Goal: Transaction & Acquisition: Book appointment/travel/reservation

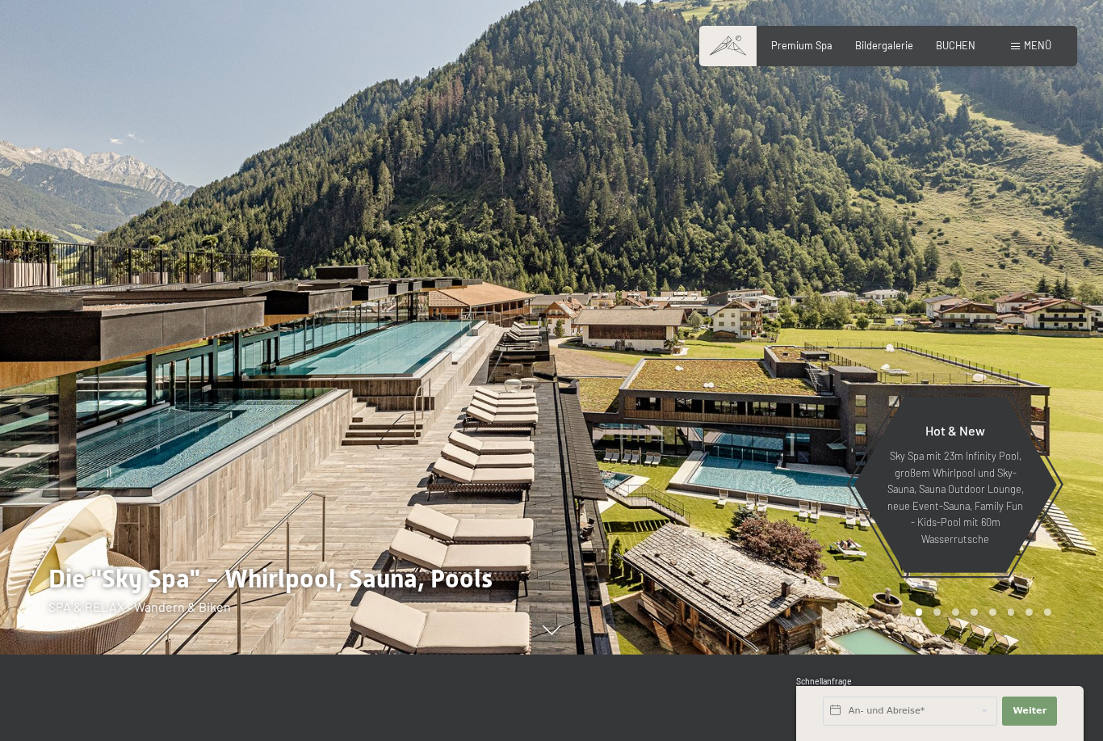
click at [967, 39] on div "Buchen Anfragen Premium Spa Bildergalerie BUCHEN Menü DE IT EN Gutschein Bilder…" at bounding box center [888, 46] width 326 height 15
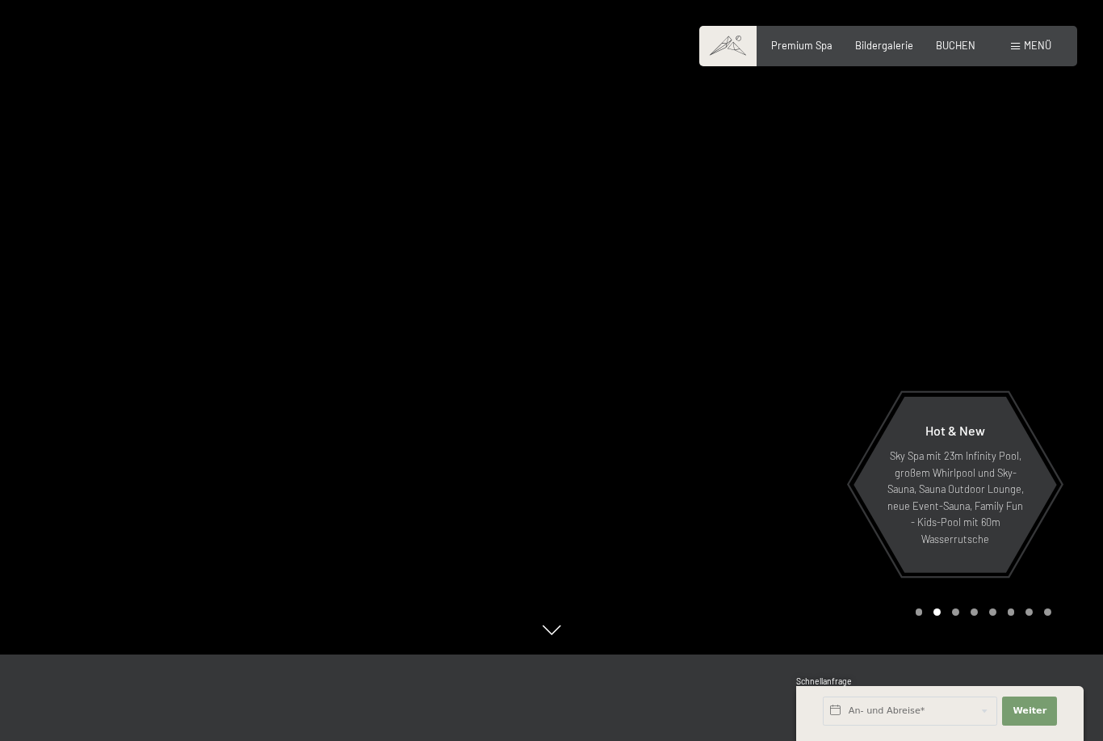
click at [954, 42] on span "BUCHEN" at bounding box center [956, 45] width 40 height 13
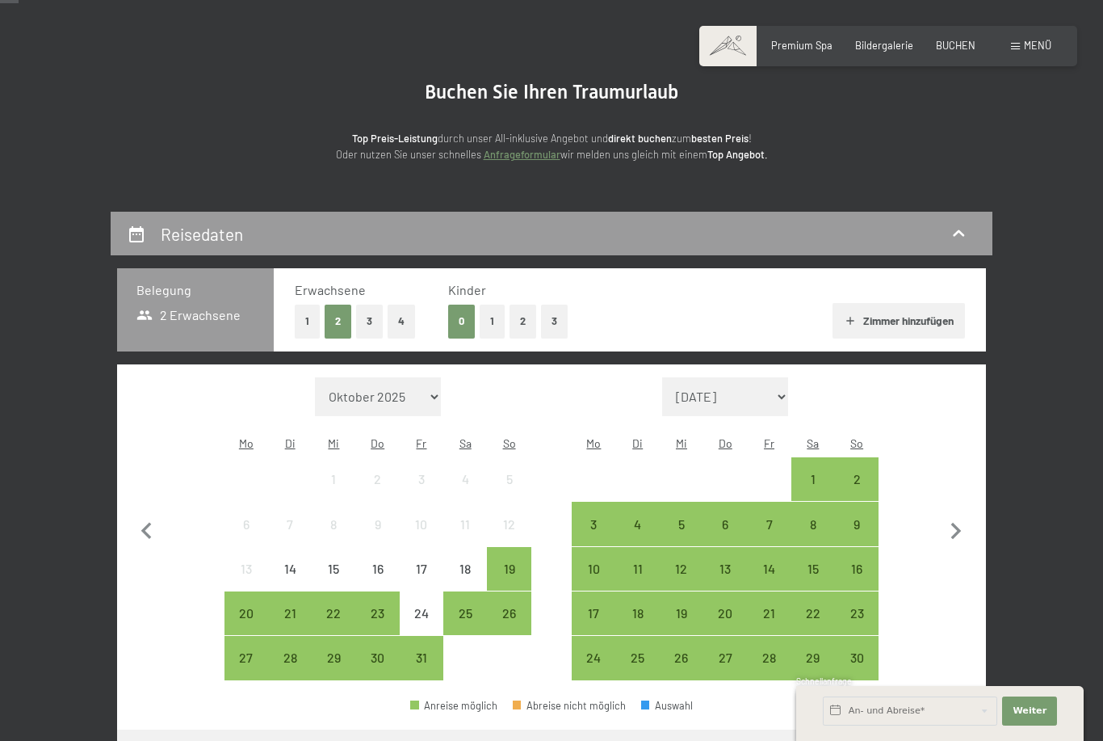
scroll to position [99, 0]
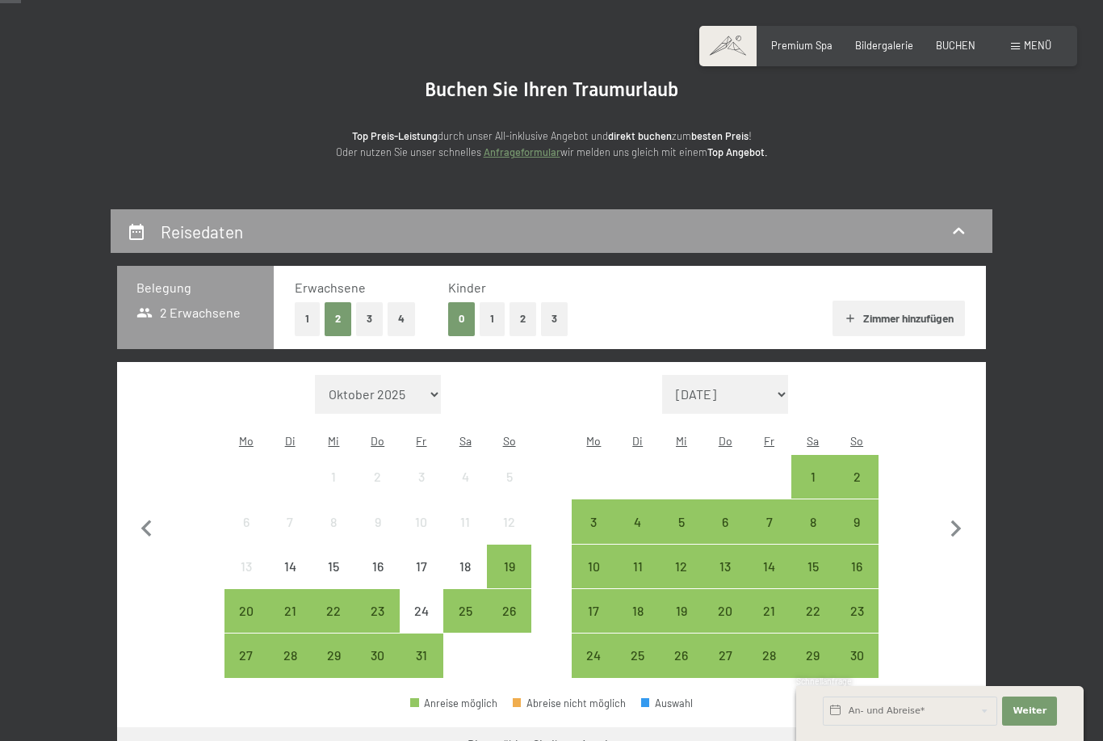
click at [961, 528] on icon "button" at bounding box center [956, 529] width 34 height 34
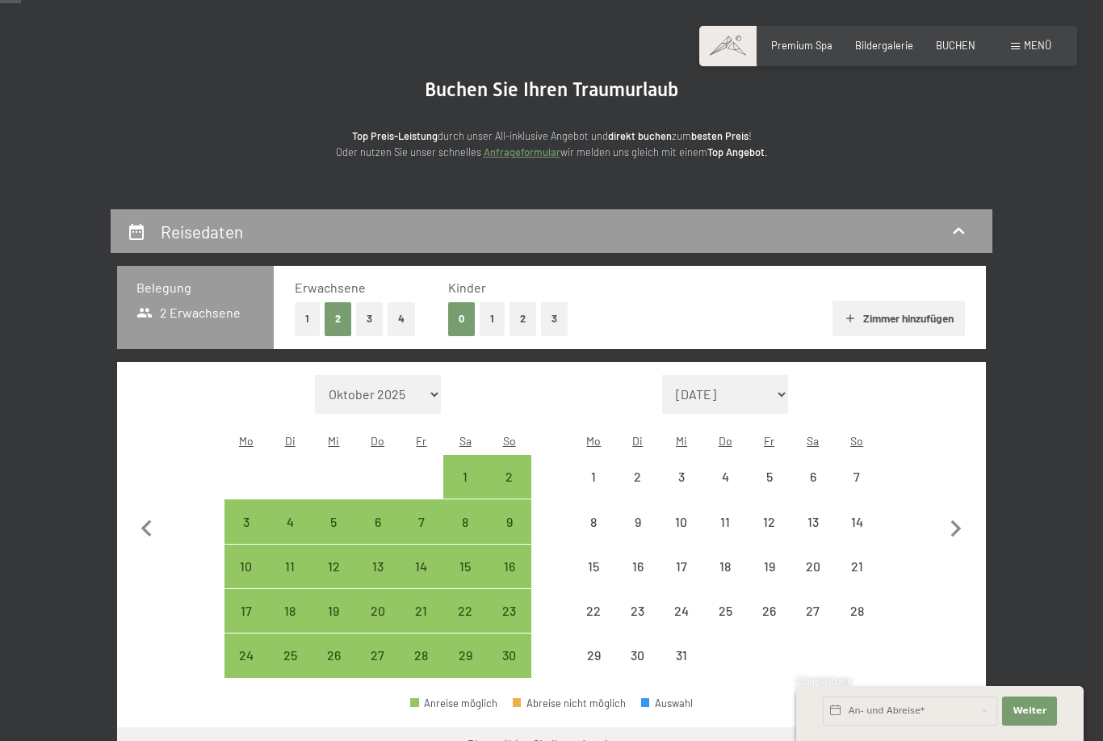
select select "[DATE]"
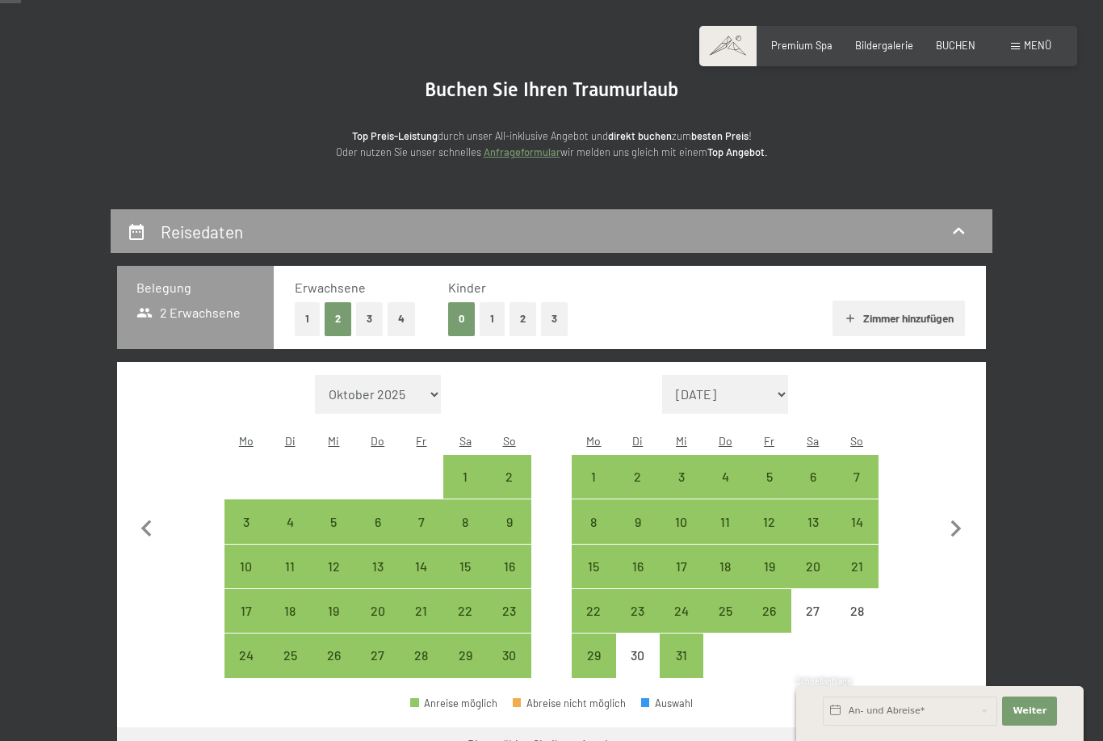
click at [818, 515] on div "13" at bounding box center [813, 535] width 40 height 40
select select "[DATE]"
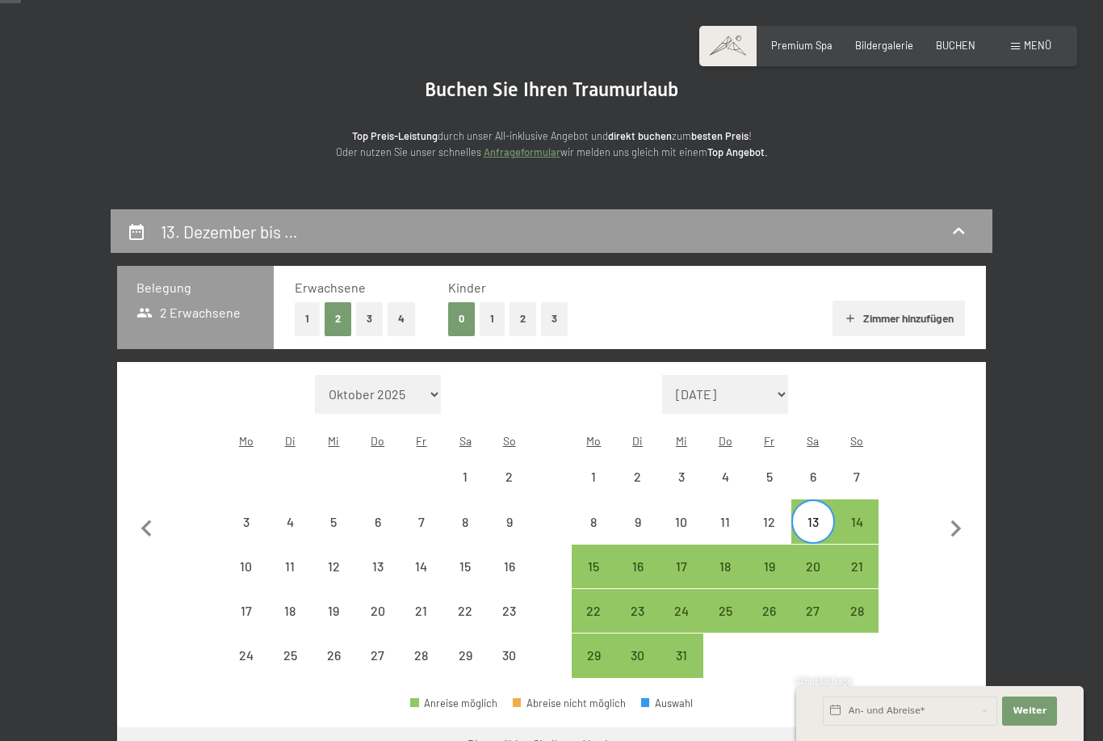
click at [818, 560] on div "20" at bounding box center [813, 580] width 40 height 40
select select "[DATE]"
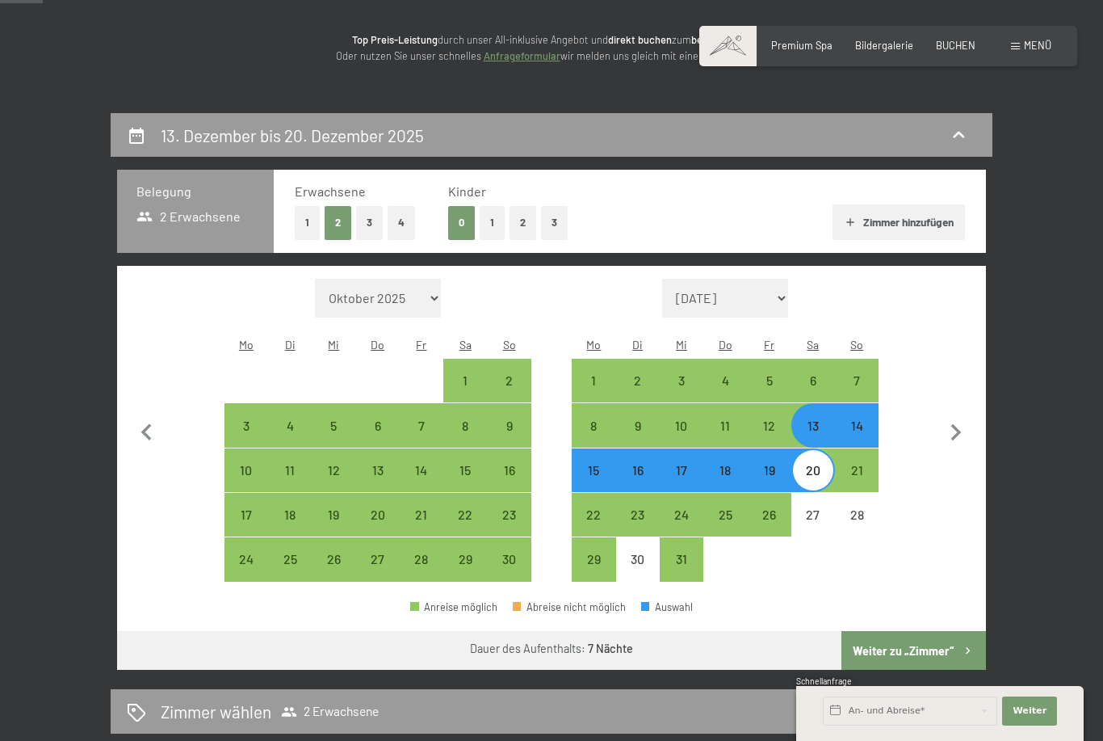
click at [928, 636] on button "Weiter zu „Zimmer“" at bounding box center [913, 650] width 145 height 39
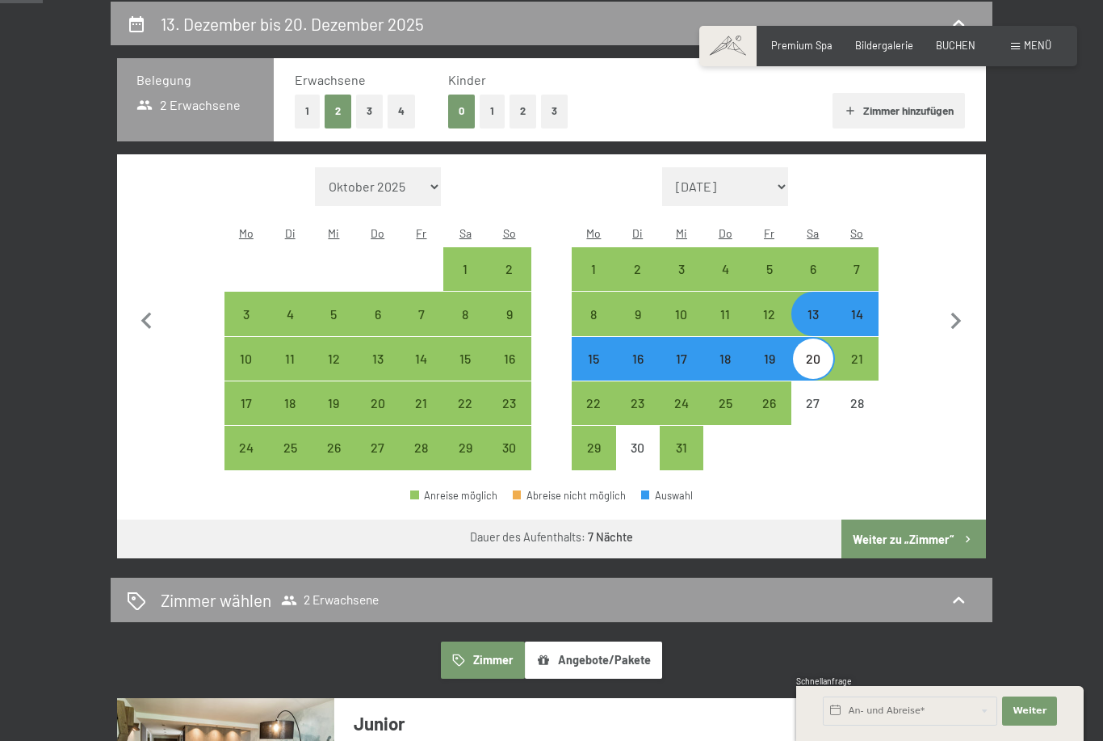
select select "[DATE]"
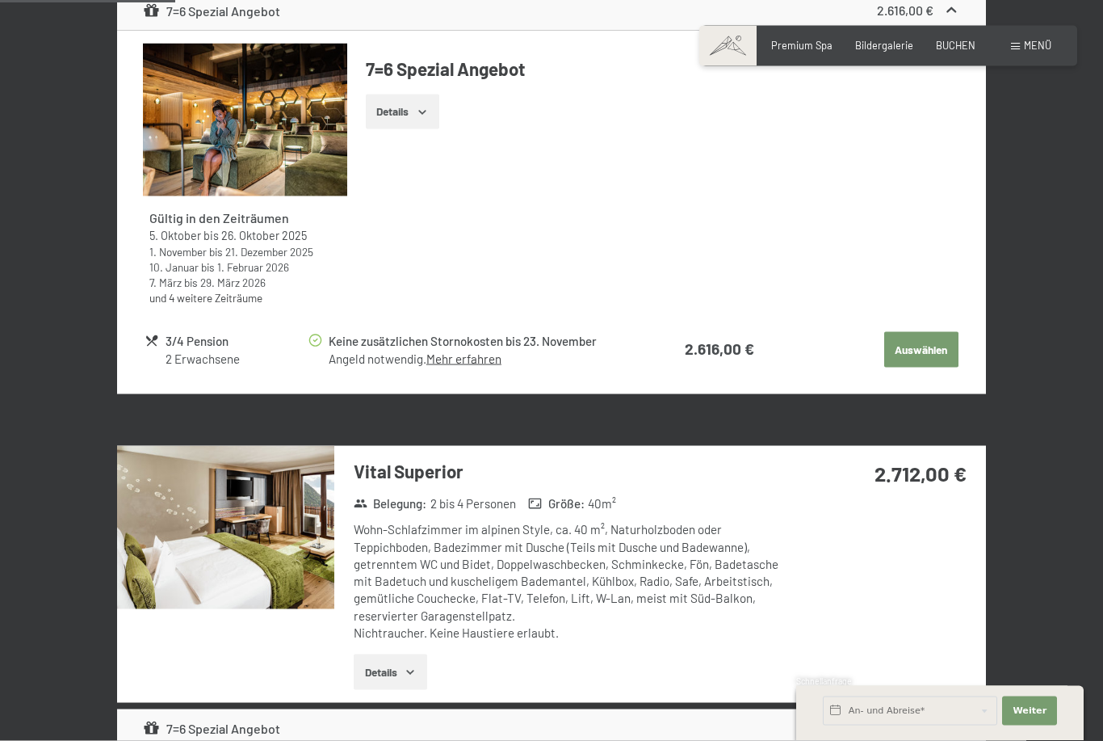
scroll to position [737, 0]
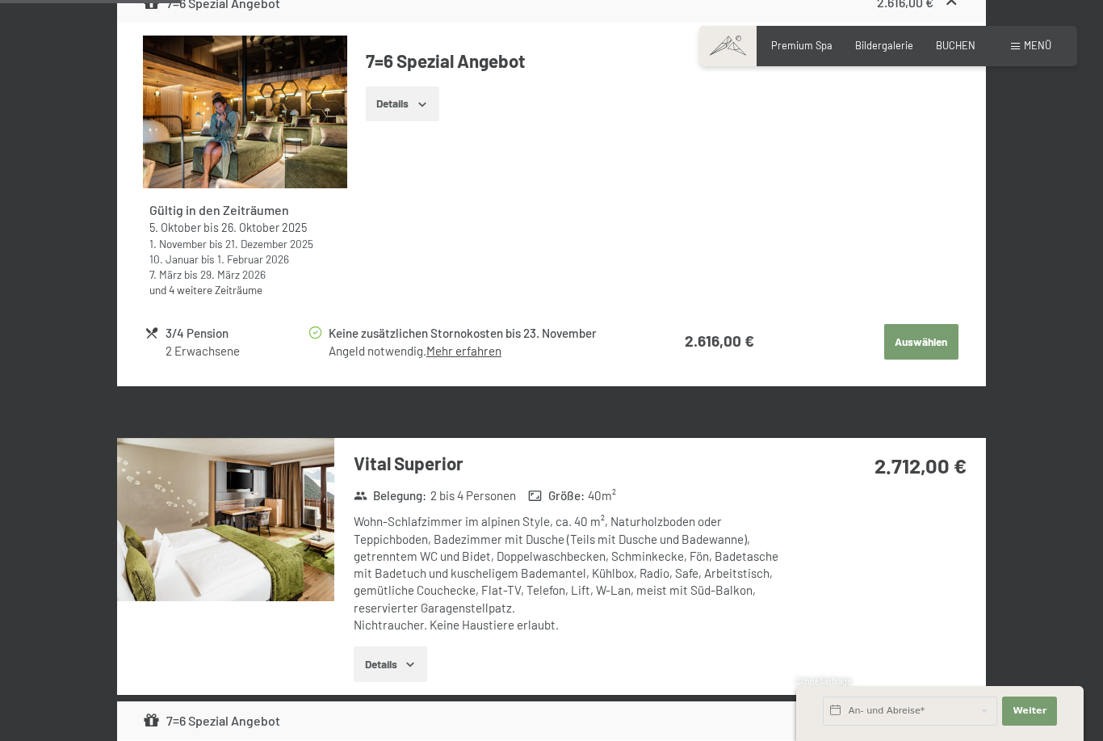
click at [280, 508] on img at bounding box center [225, 519] width 217 height 163
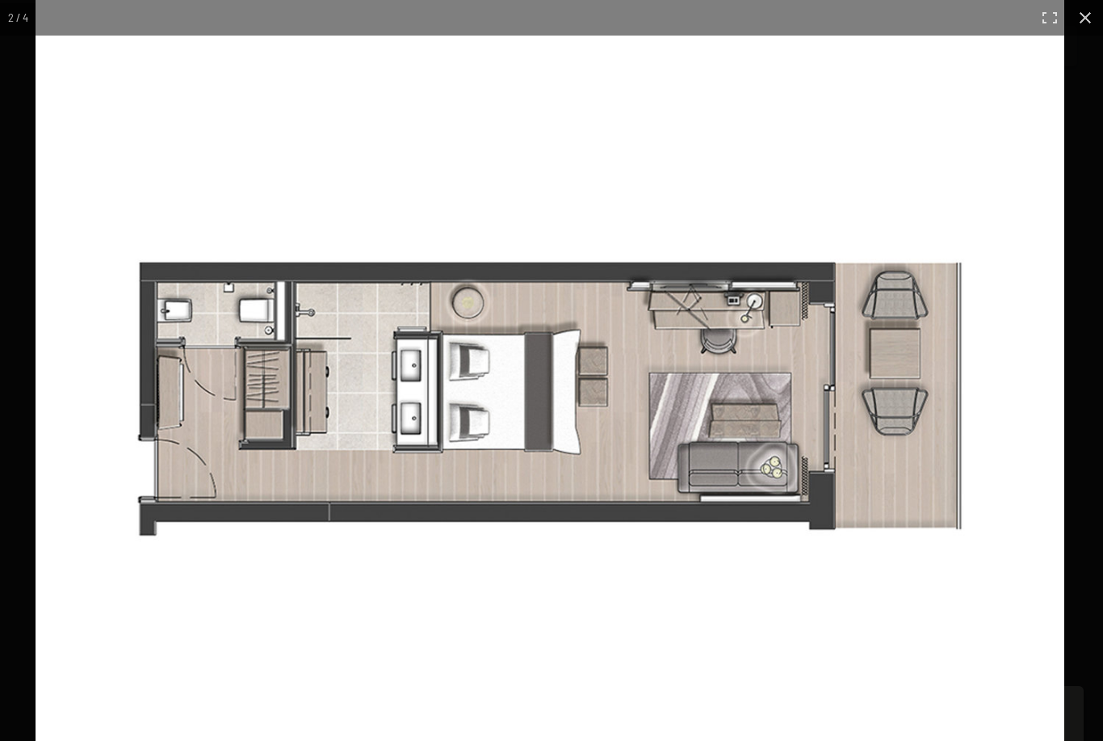
click at [1101, 32] on button "button" at bounding box center [1086, 18] width 36 height 36
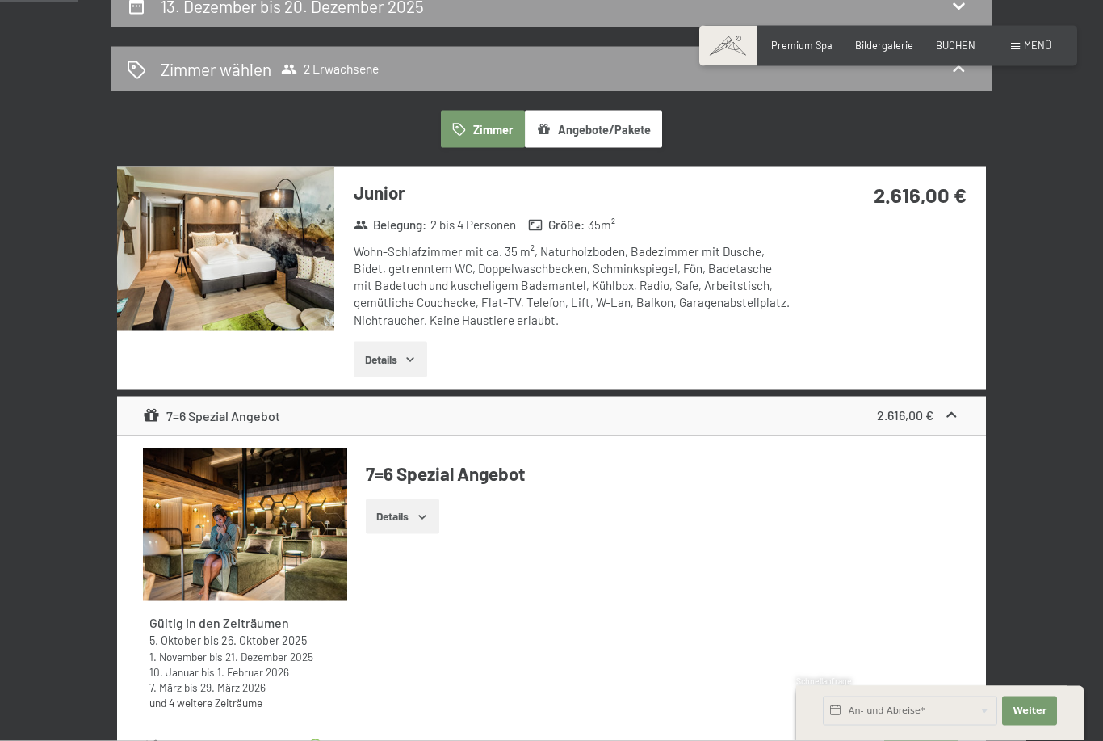
click at [297, 271] on img at bounding box center [225, 248] width 217 height 163
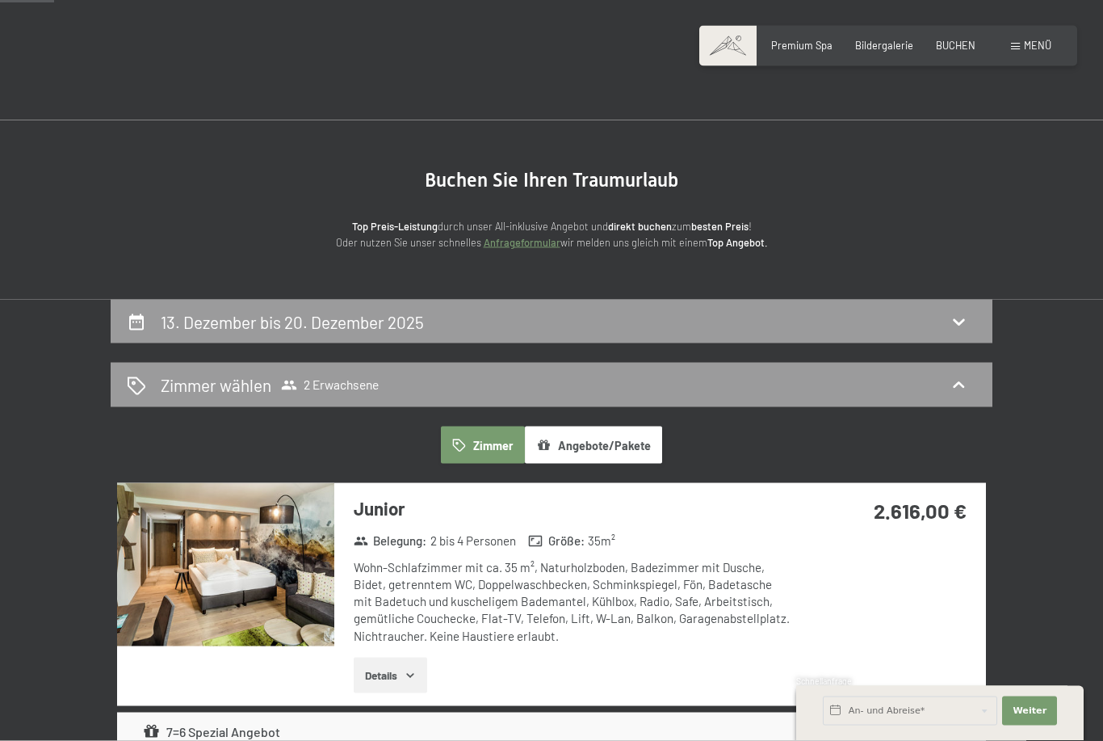
scroll to position [0, 0]
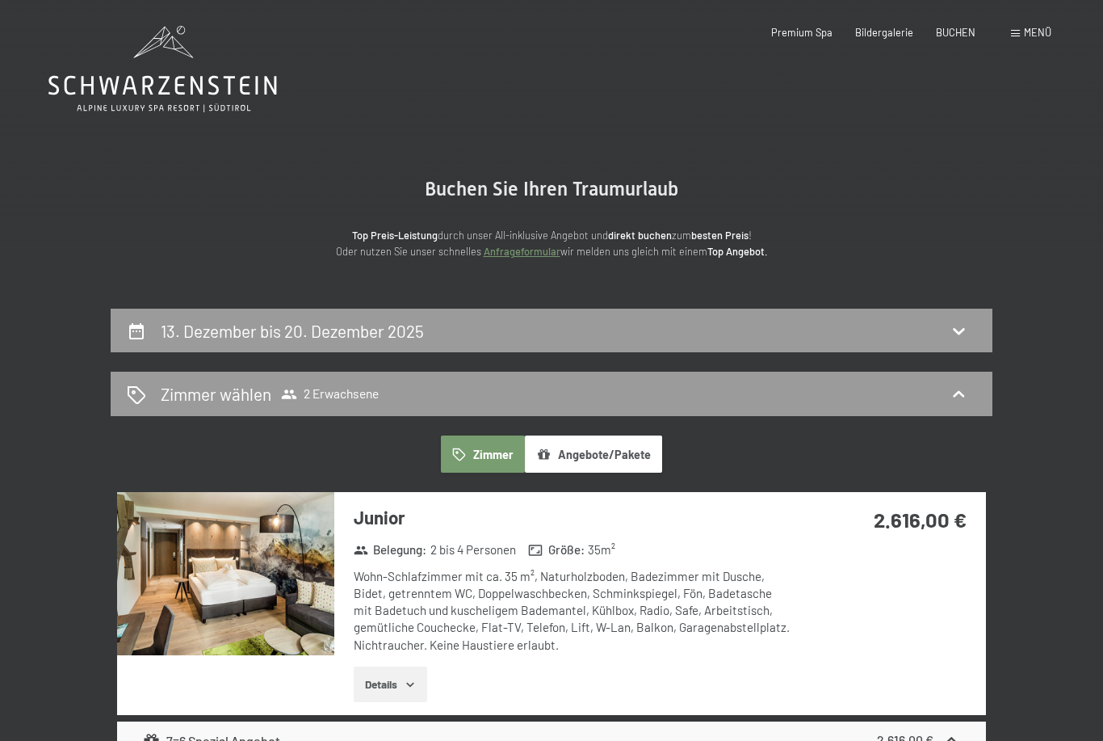
click at [265, 325] on h2 "13. Dezember bis 20. Dezember 2025" at bounding box center [292, 331] width 263 height 20
select select "[DATE]"
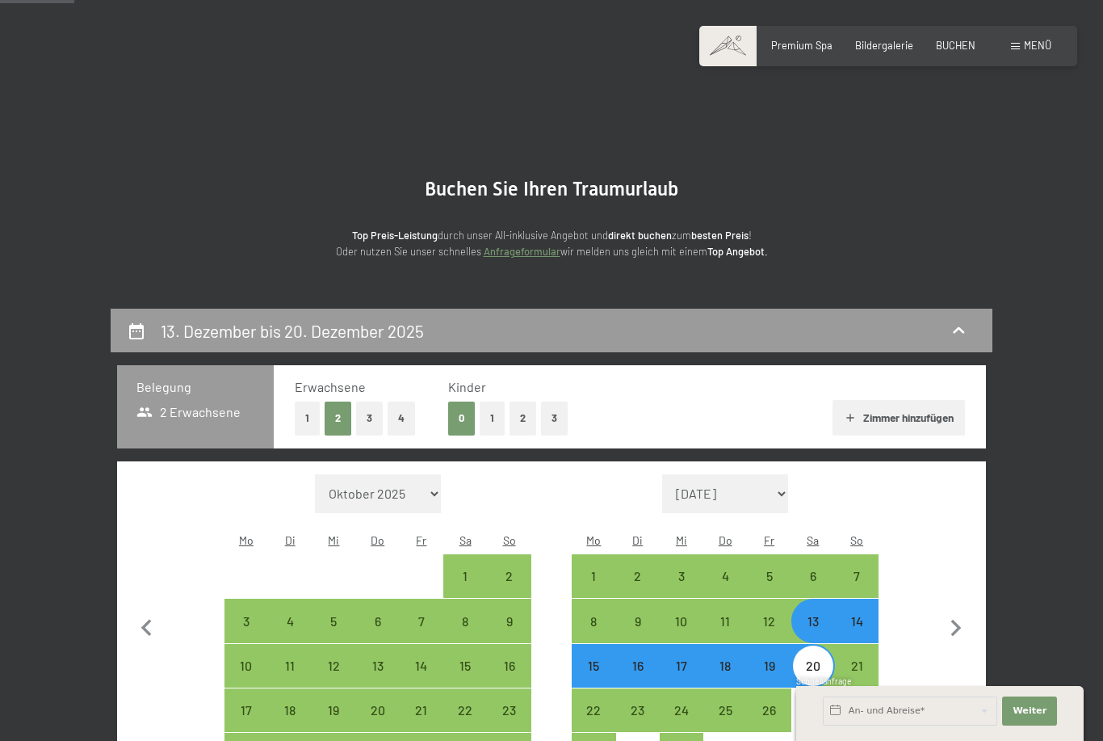
scroll to position [307, 0]
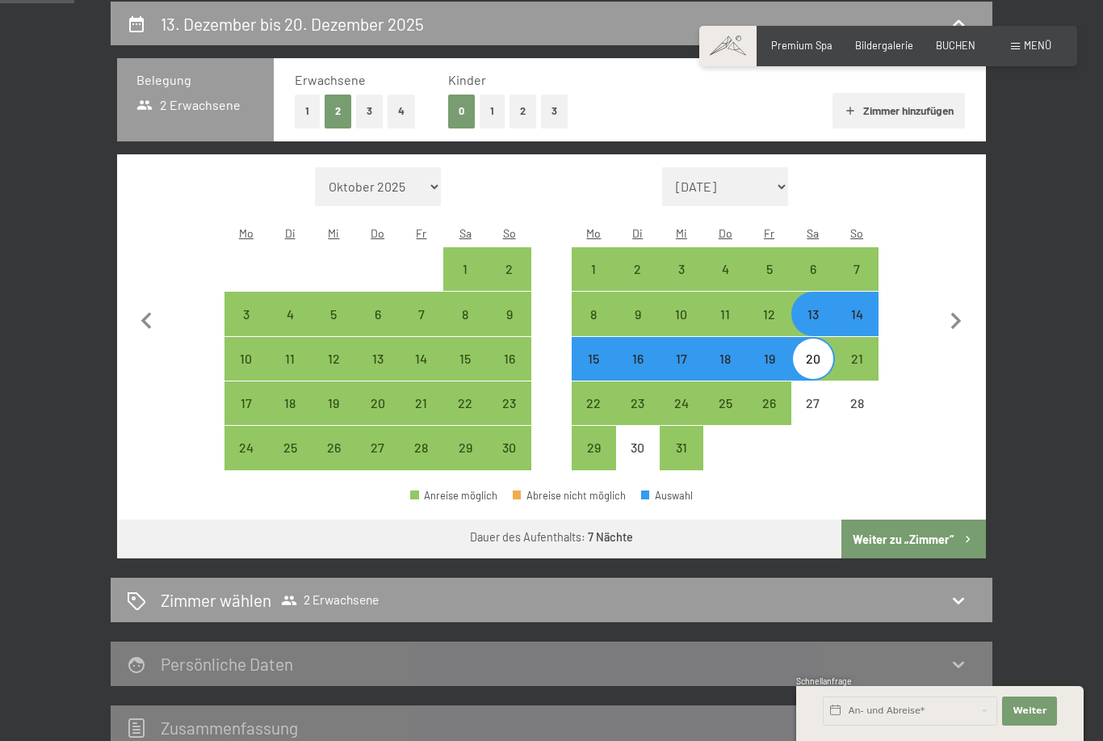
click at [362, 111] on button "3" at bounding box center [369, 110] width 27 height 33
select select "[DATE]"
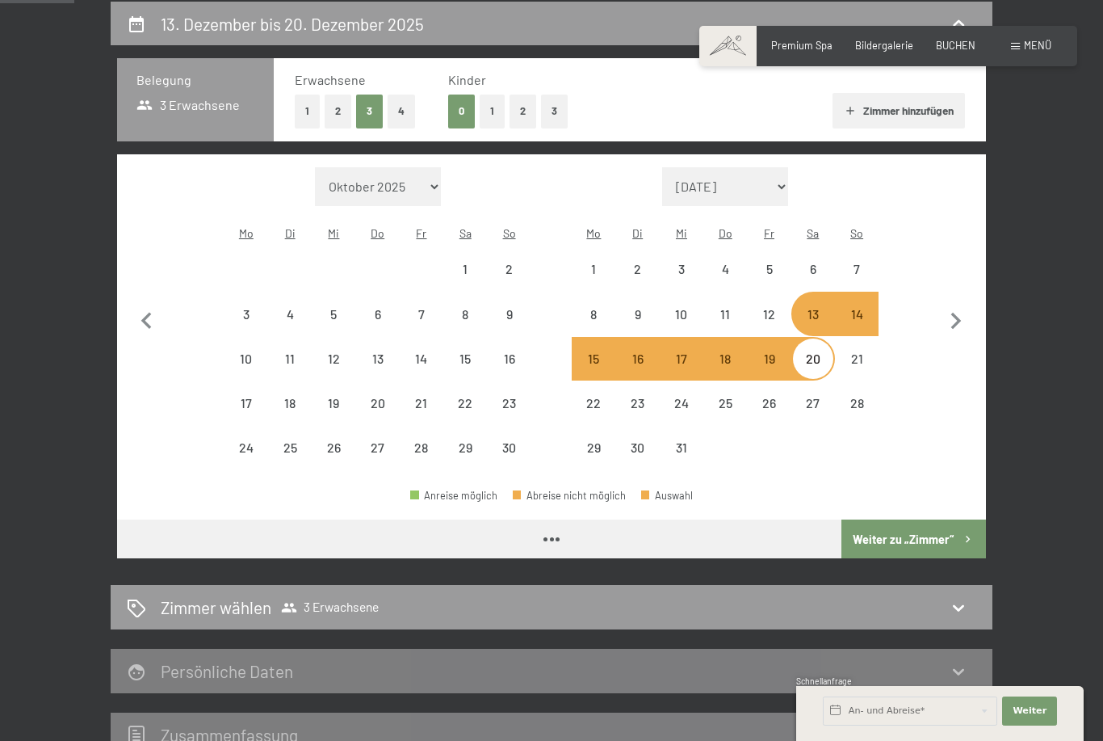
select select "[DATE]"
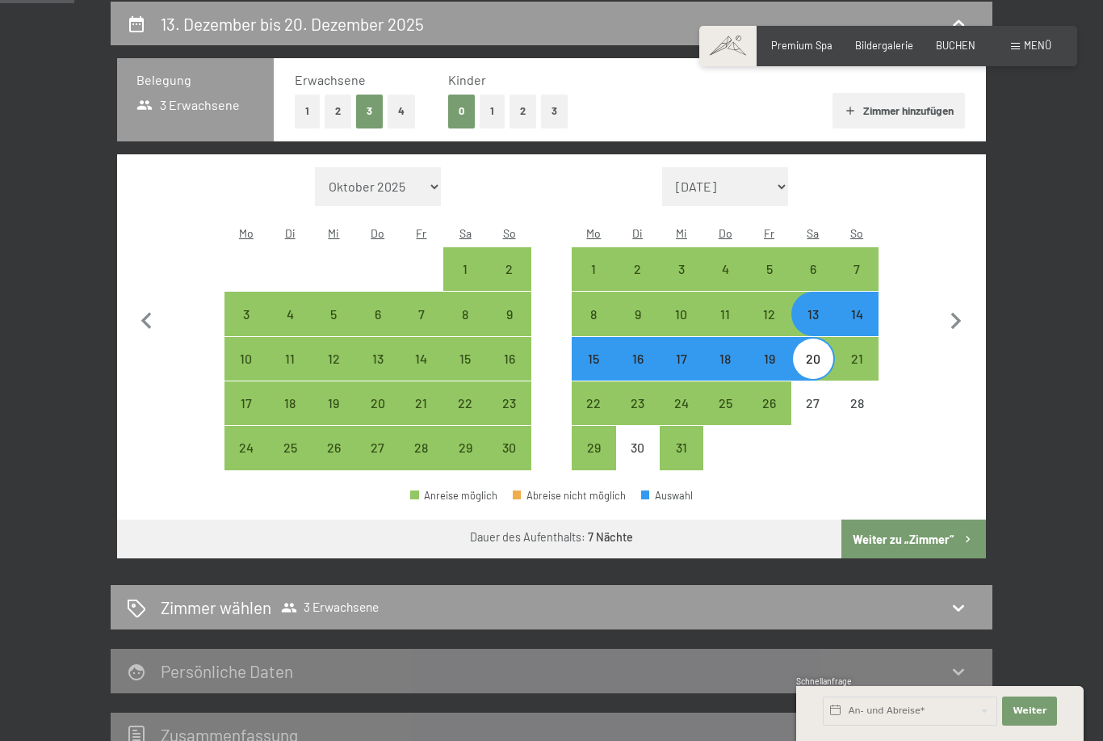
click at [940, 519] on button "Weiter zu „Zimmer“" at bounding box center [913, 538] width 145 height 39
select select "[DATE]"
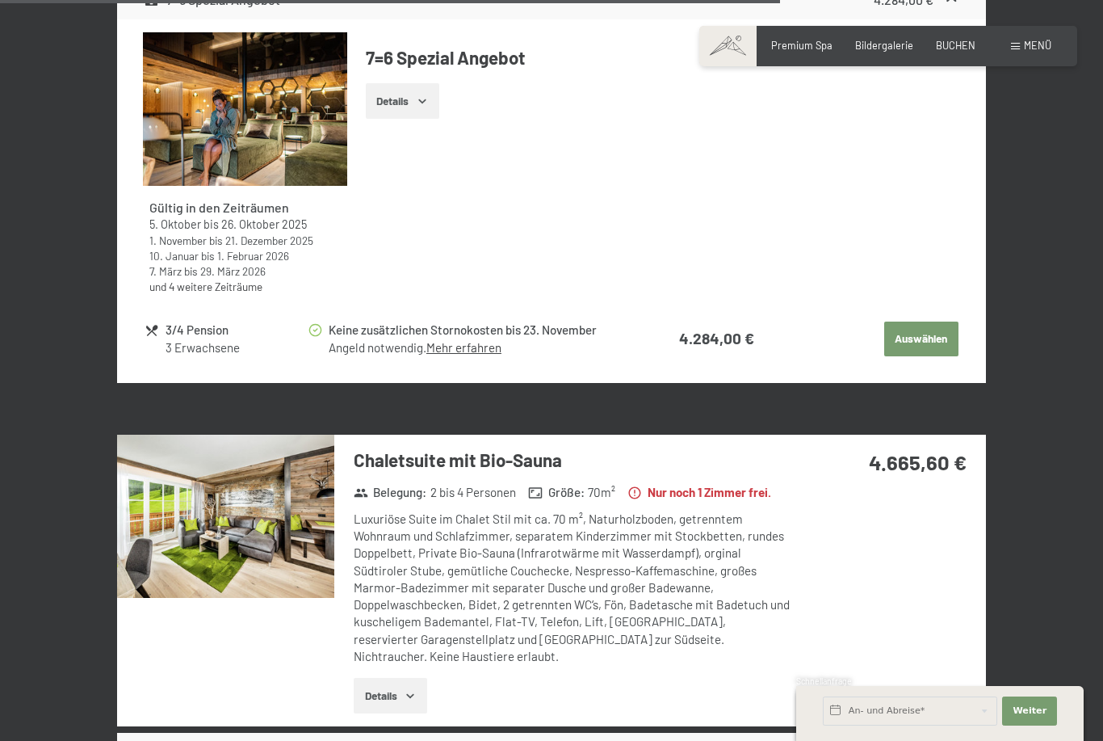
scroll to position [3714, 0]
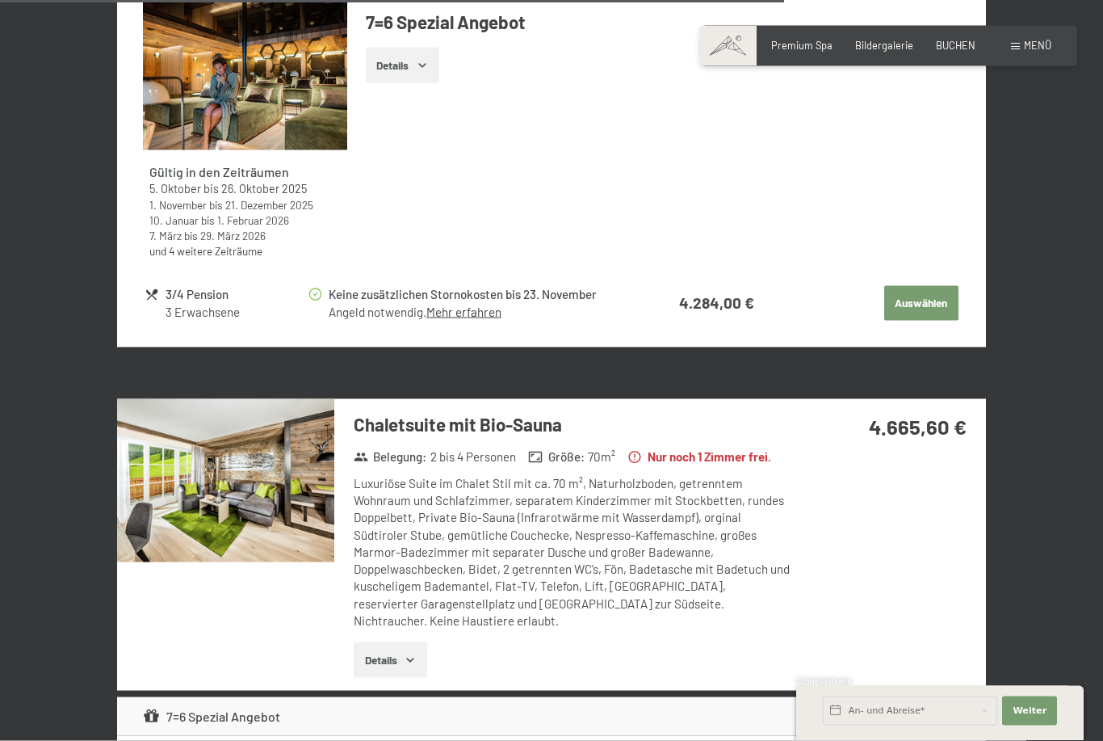
click at [219, 438] on img at bounding box center [225, 480] width 217 height 163
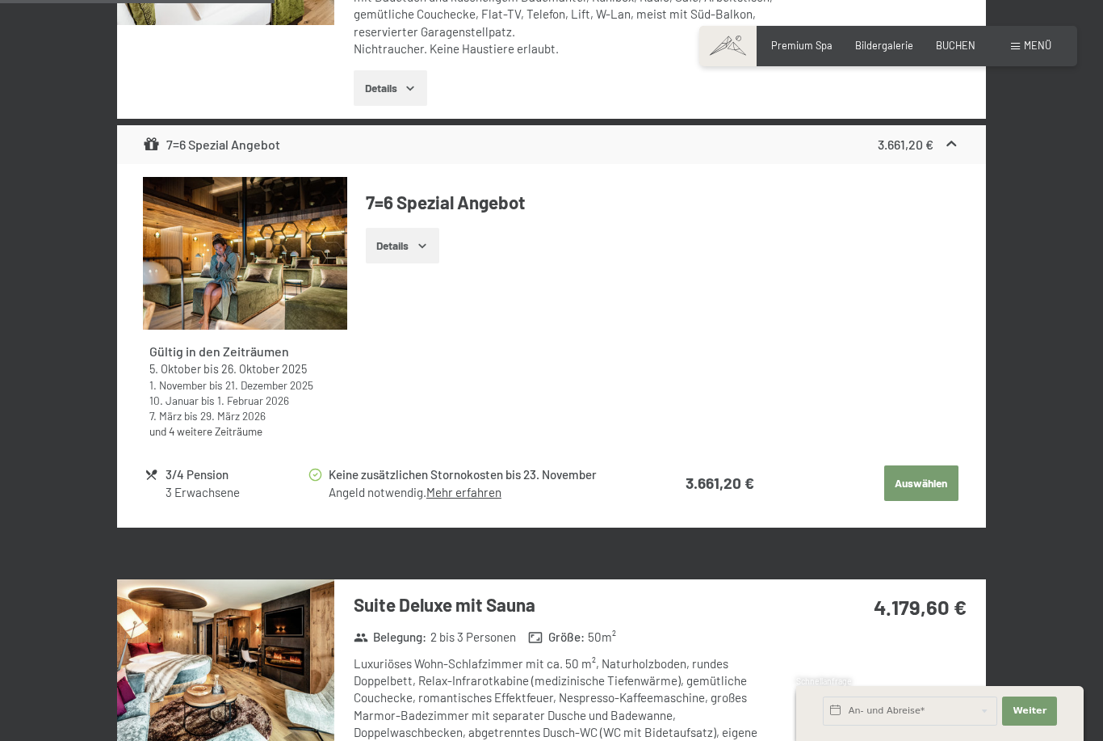
scroll to position [1312, 0]
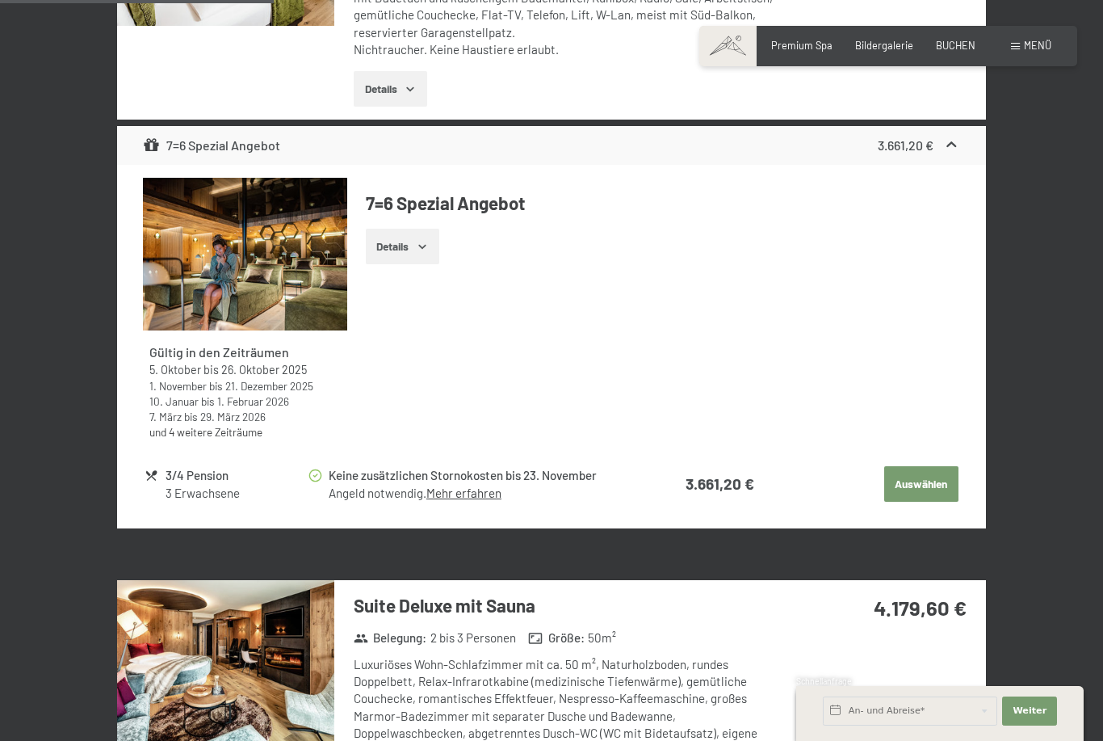
click at [305, 234] on img at bounding box center [245, 254] width 204 height 153
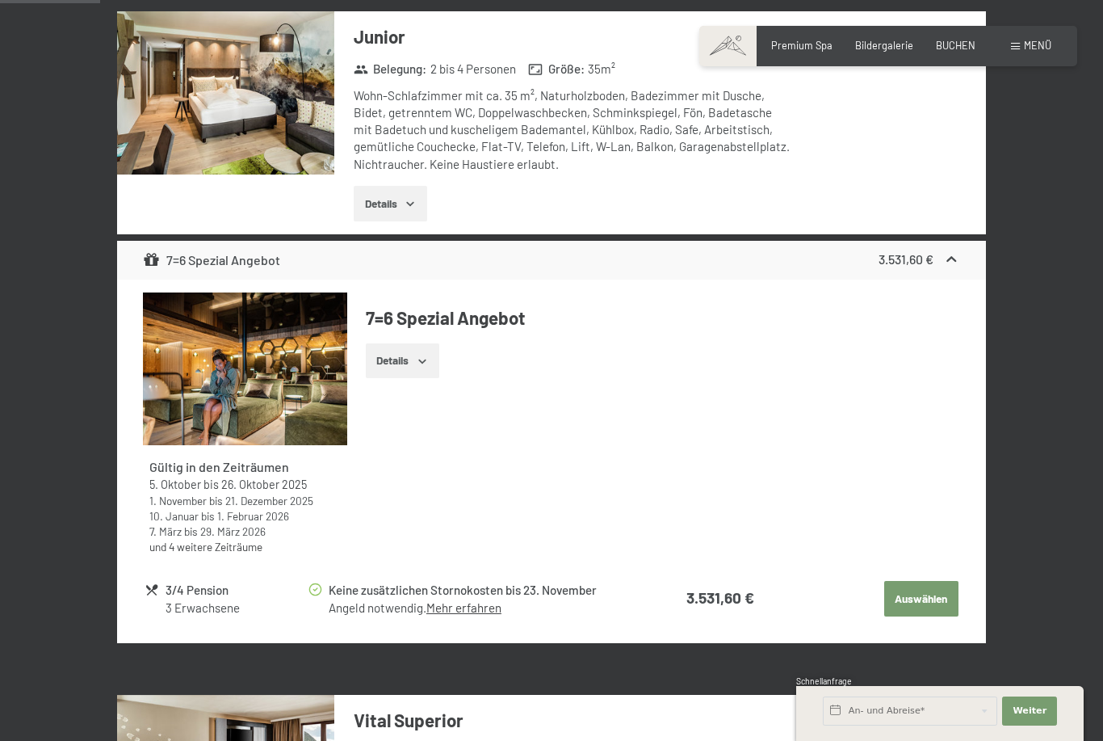
scroll to position [479, 0]
